Goal: Information Seeking & Learning: Stay updated

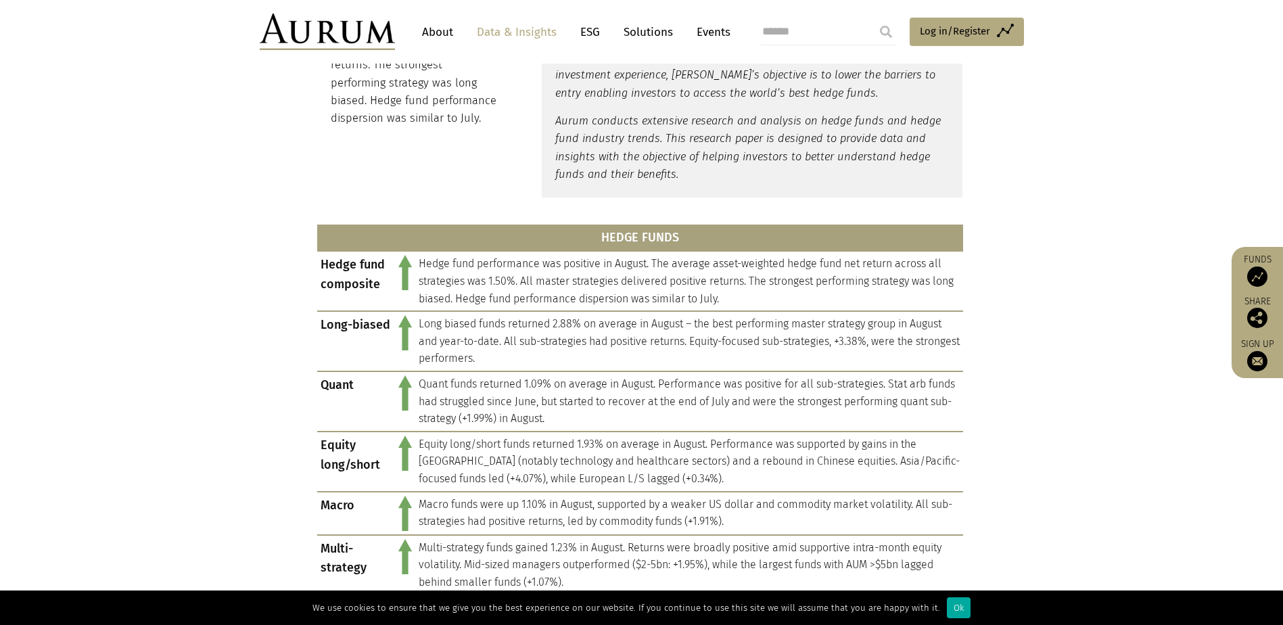
scroll to position [459, 0]
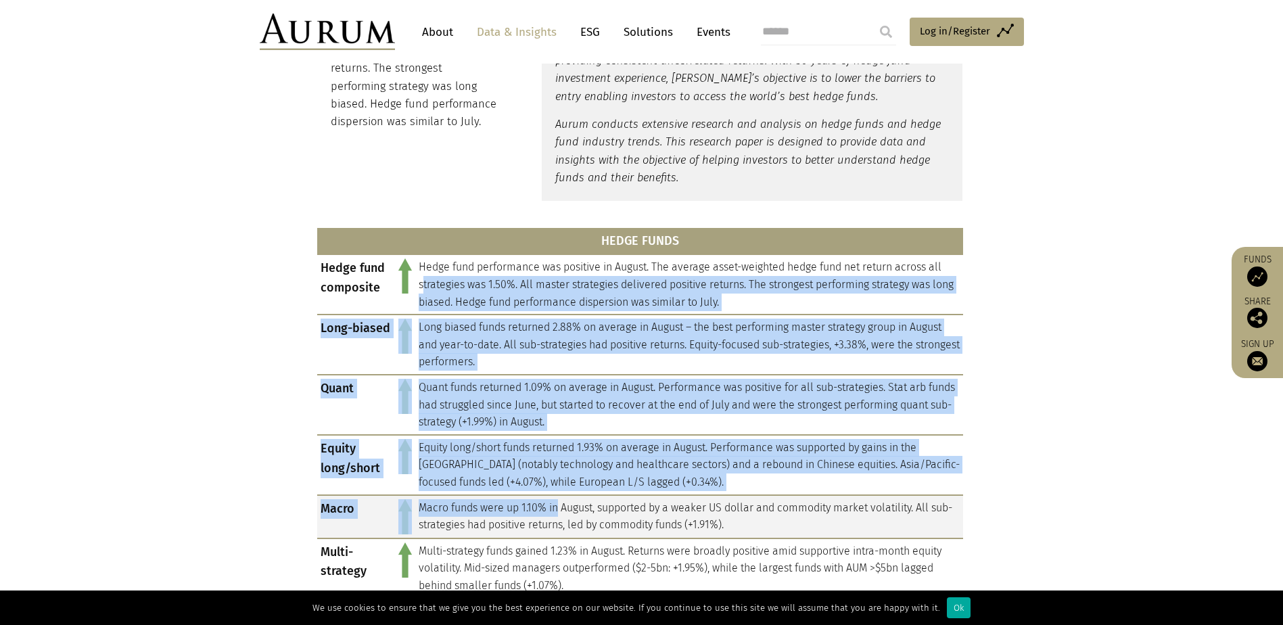
drag, startPoint x: 424, startPoint y: 278, endPoint x: 562, endPoint y: 505, distance: 265.0
click at [562, 505] on tbody "Hedge fund composite Hedge fund performance was positive in August. The average…" at bounding box center [640, 425] width 646 height 343
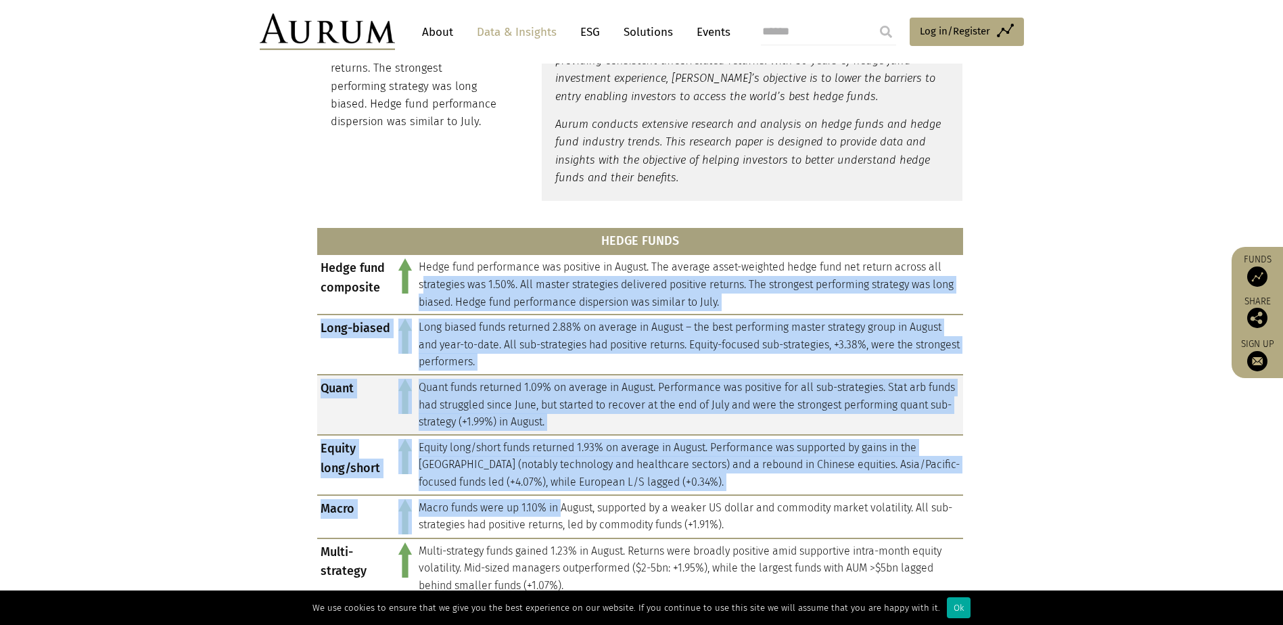
click at [395, 413] on td at bounding box center [405, 405] width 20 height 60
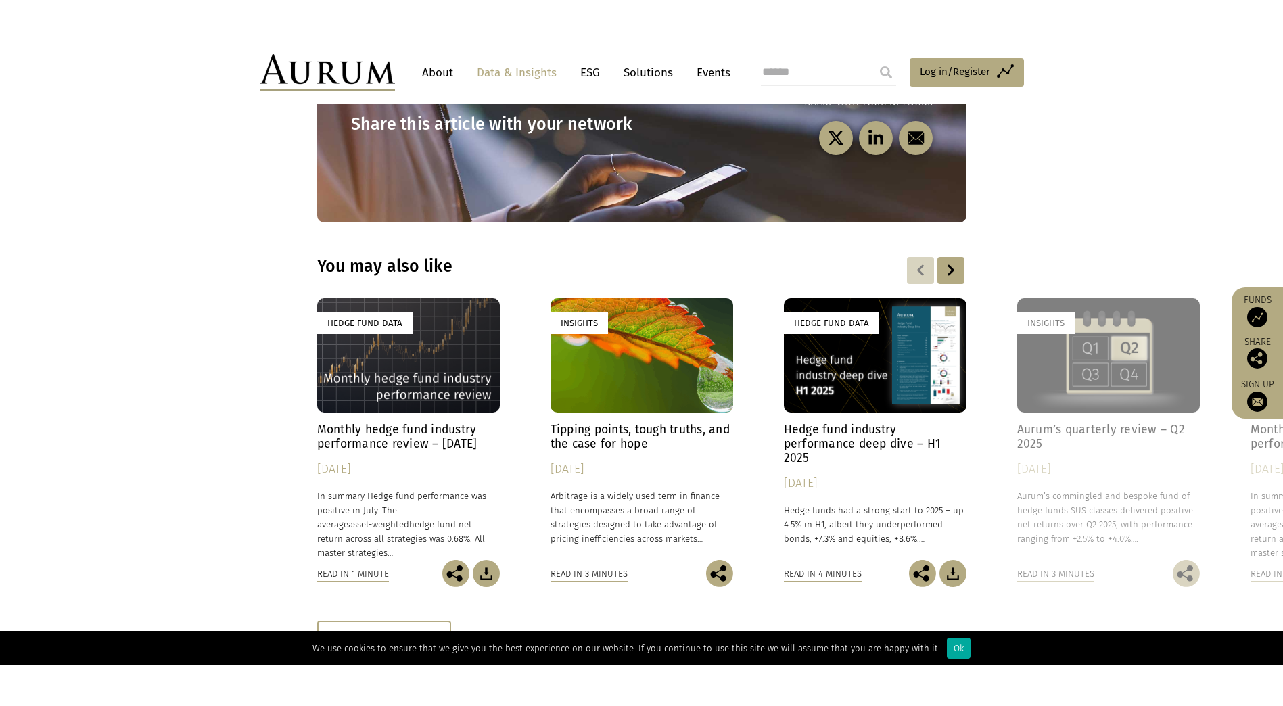
scroll to position [1740, 0]
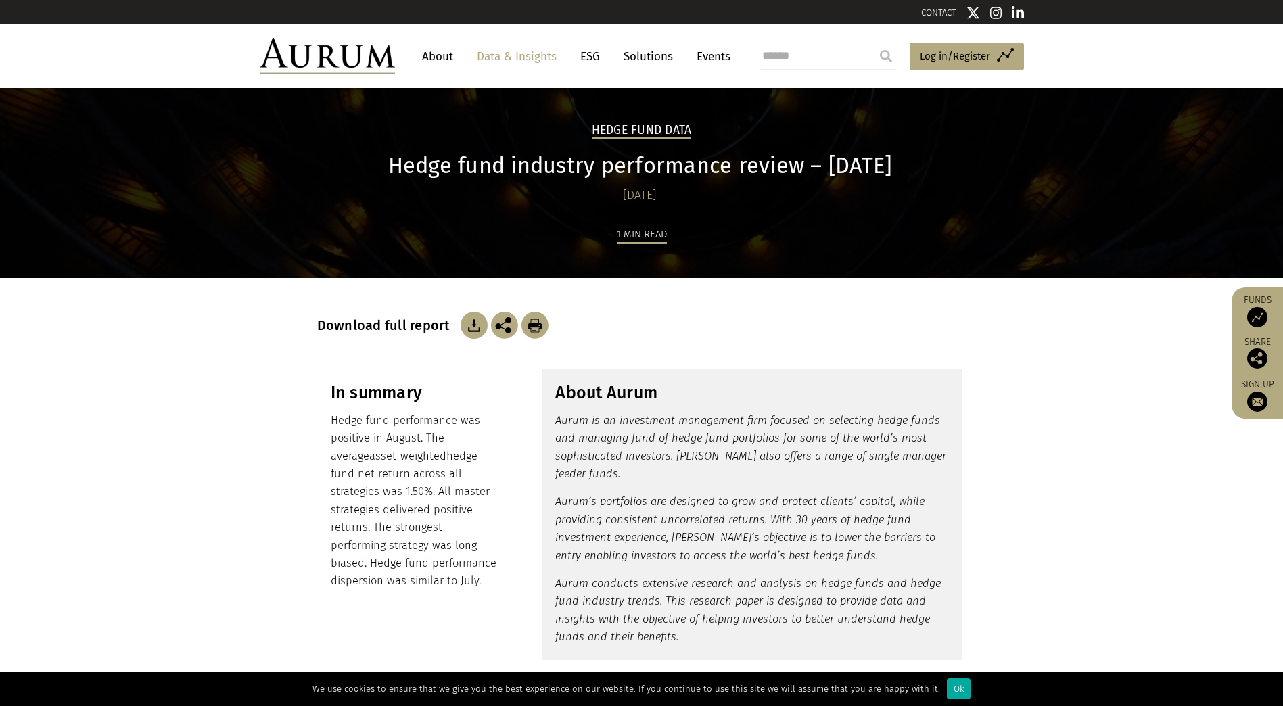
click at [463, 328] on img at bounding box center [474, 325] width 27 height 27
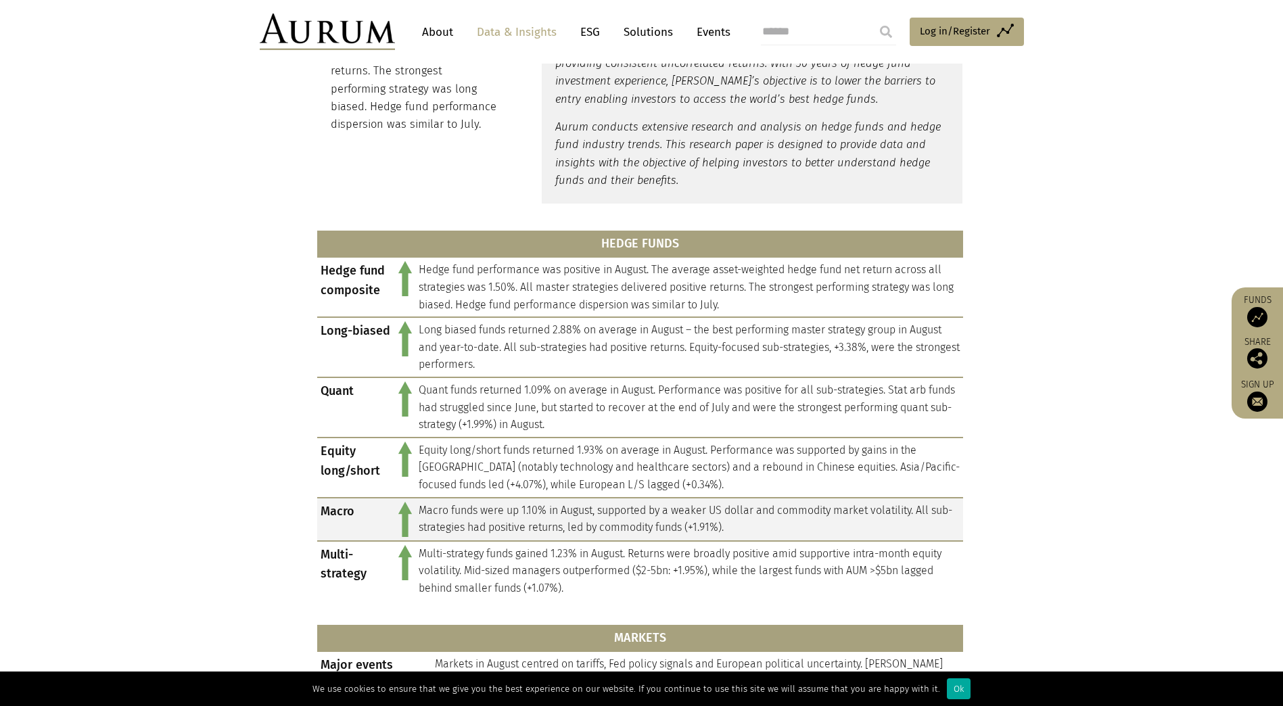
scroll to position [609, 0]
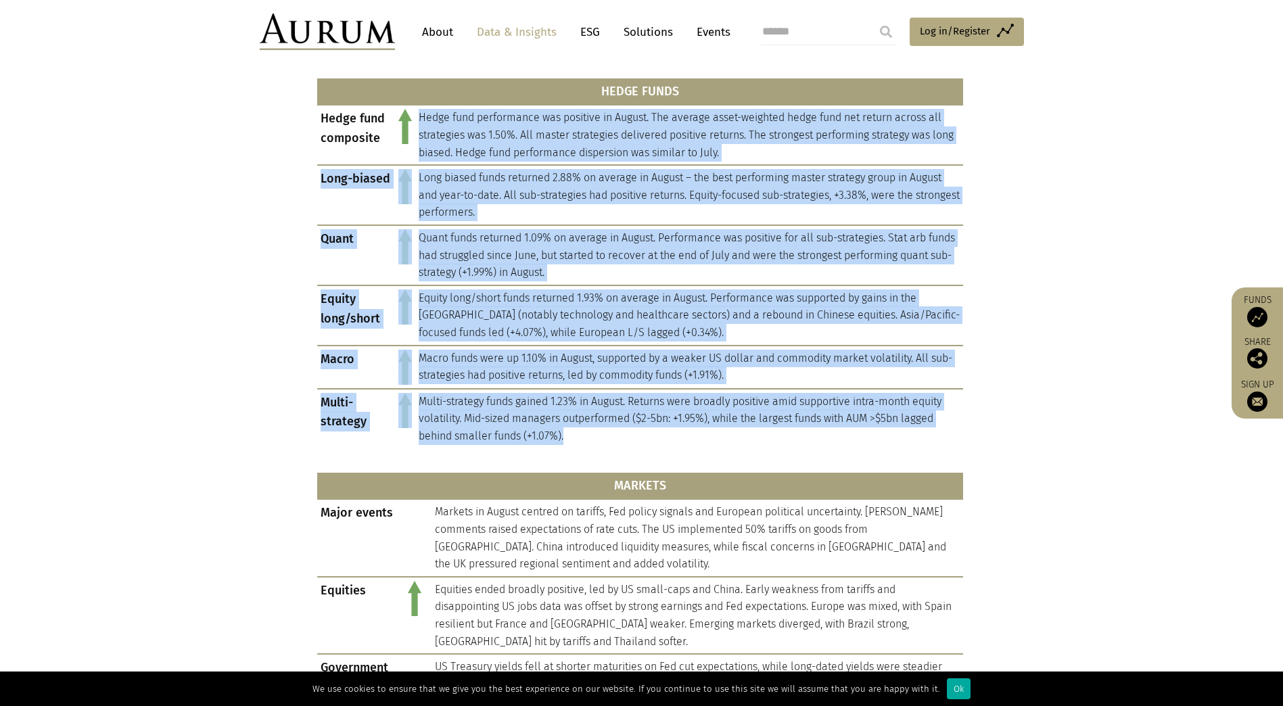
drag, startPoint x: 418, startPoint y: 122, endPoint x: 554, endPoint y: 451, distance: 355.8
click at [554, 451] on div "HEDGE FUNDS Hedge fund composite Hedge fund performance was positive in August.…" at bounding box center [640, 519] width 646 height 902
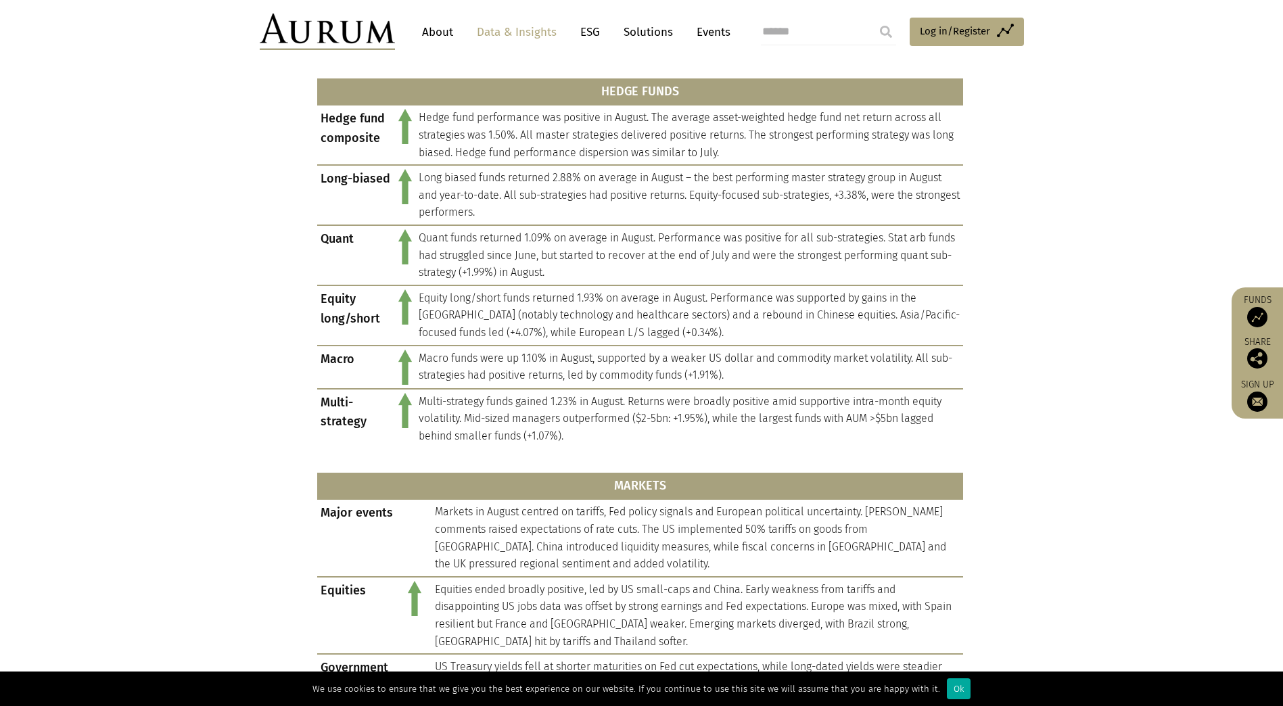
click at [1009, 234] on section "HEDGE FUNDS Hedge fund composite Hedge fund performance was positive in August.…" at bounding box center [641, 519] width 1283 height 902
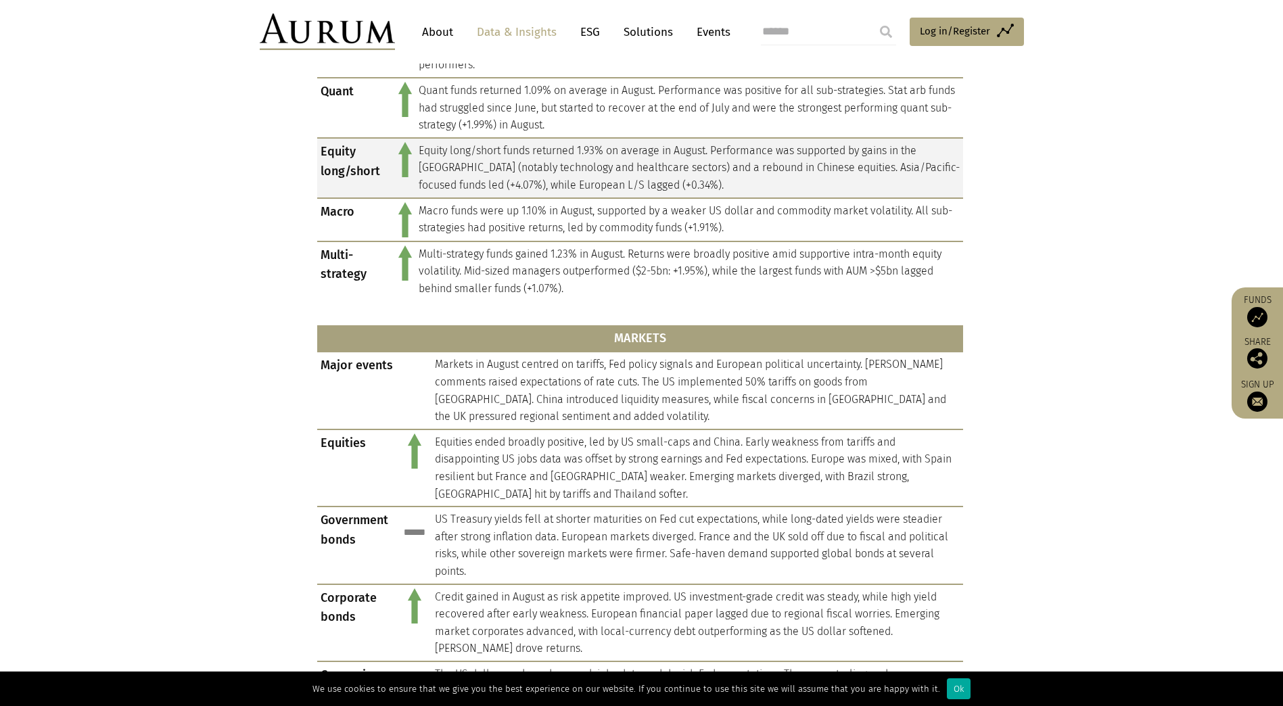
scroll to position [947, 0]
